Goal: Task Accomplishment & Management: Use online tool/utility

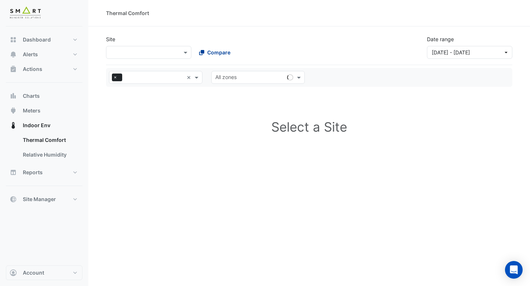
click at [221, 51] on span "Compare" at bounding box center [218, 53] width 23 height 8
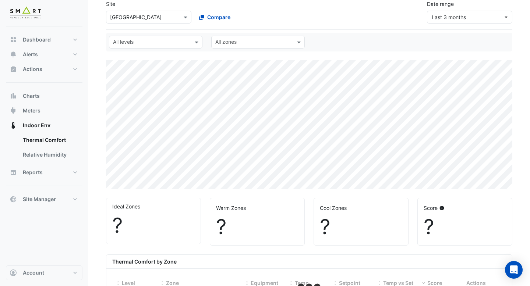
select select "***"
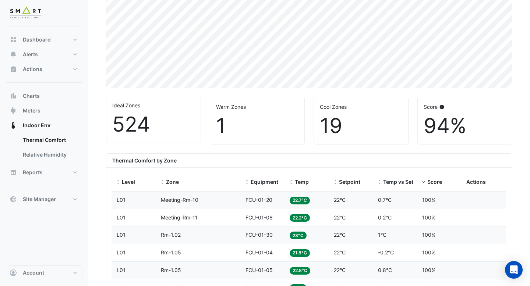
scroll to position [141, 0]
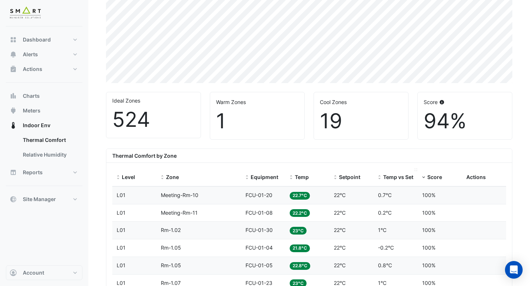
click at [391, 180] on span "Temp vs Setpoint" at bounding box center [404, 177] width 43 height 6
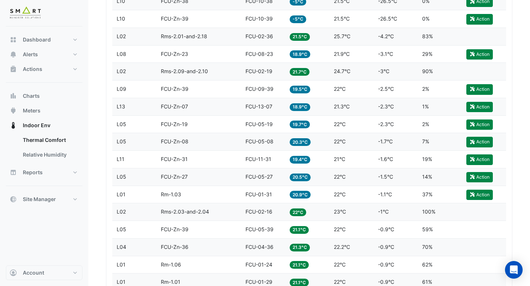
scroll to position [369, 0]
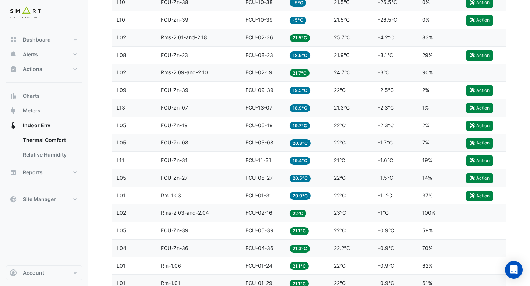
click at [327, 50] on datatable-body-cell "Temp 18.9°C" at bounding box center [307, 55] width 44 height 17
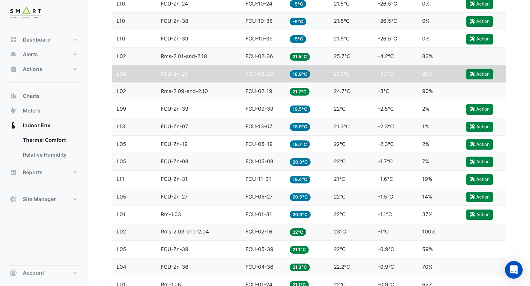
scroll to position [324, 0]
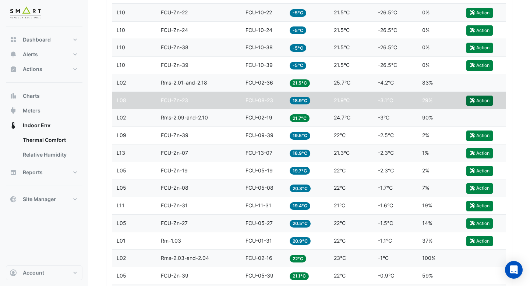
click at [481, 103] on button "Action" at bounding box center [479, 101] width 26 height 10
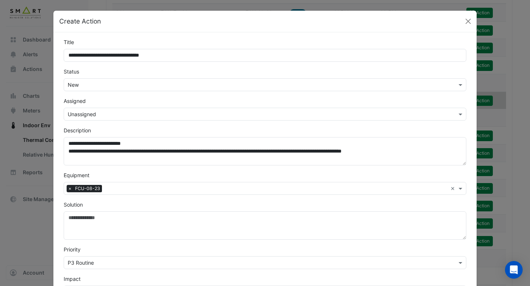
click at [171, 84] on input "text" at bounding box center [258, 85] width 380 height 8
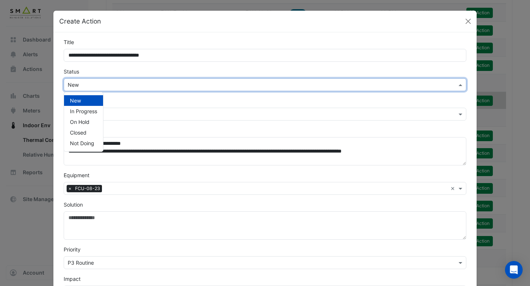
click at [177, 71] on div "Status × New New In Progress On Hold Closed Not Doing" at bounding box center [264, 80] width 411 height 24
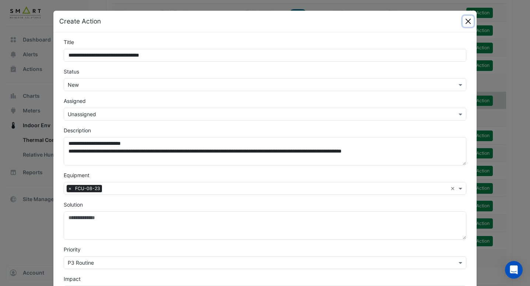
click at [469, 19] on button "Close" at bounding box center [467, 21] width 11 height 11
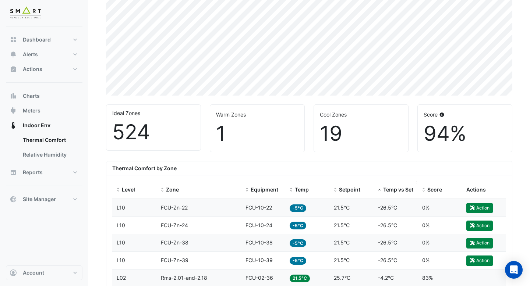
scroll to position [171, 0]
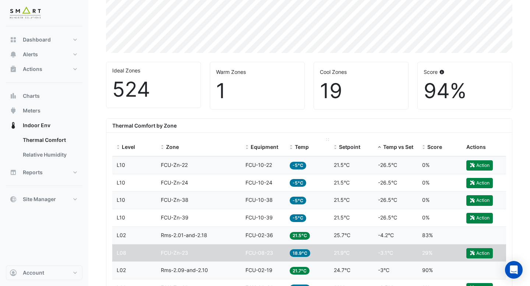
click at [306, 148] on span "Temp" at bounding box center [302, 147] width 14 height 6
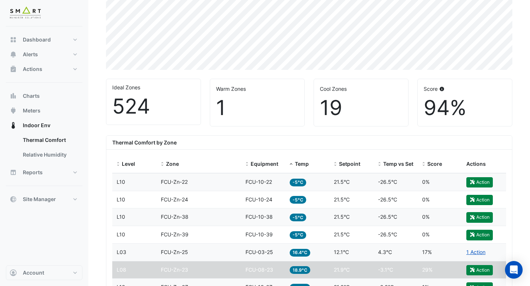
scroll to position [161, 0]
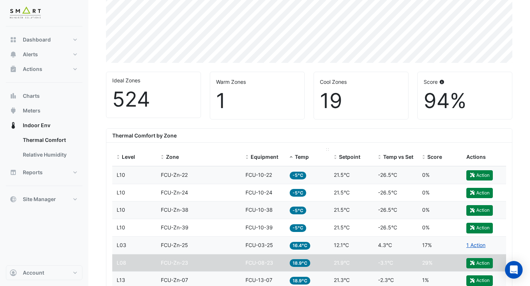
click at [305, 160] on span "Temp" at bounding box center [302, 157] width 14 height 6
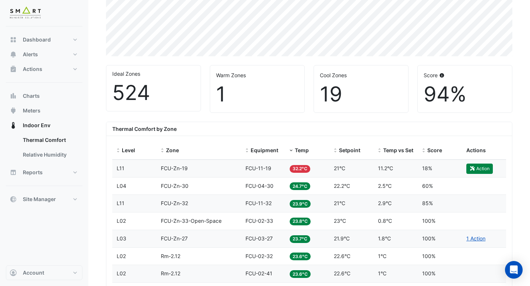
scroll to position [187, 0]
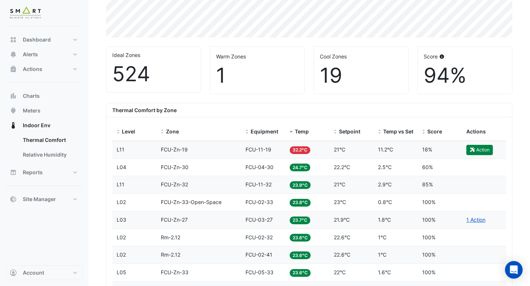
click at [340, 149] on span "21°C" at bounding box center [339, 149] width 11 height 6
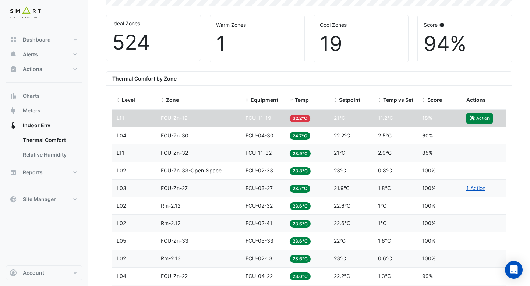
scroll to position [218, 0]
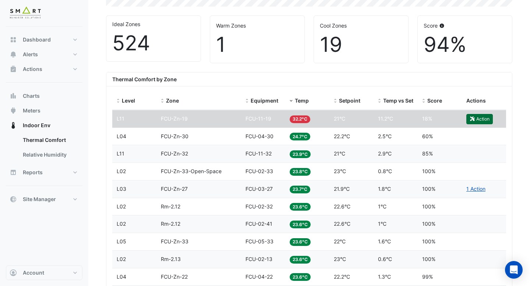
click at [478, 120] on button "Action" at bounding box center [479, 119] width 26 height 10
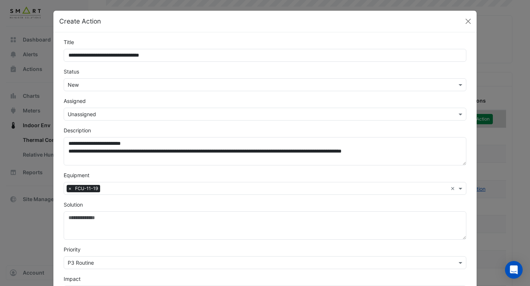
click at [147, 111] on input "text" at bounding box center [258, 115] width 380 height 8
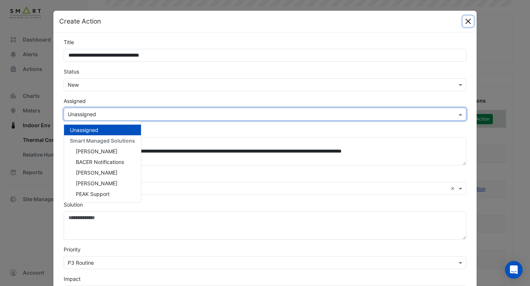
click at [469, 22] on button "Close" at bounding box center [467, 21] width 11 height 11
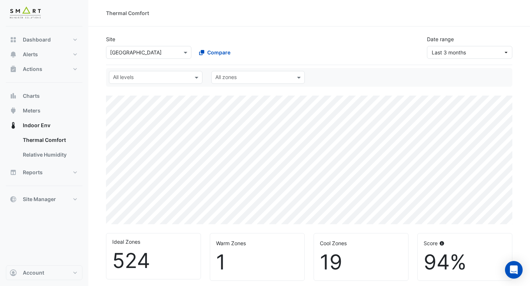
scroll to position [203, 0]
